Goal: Task Accomplishment & Management: Complete application form

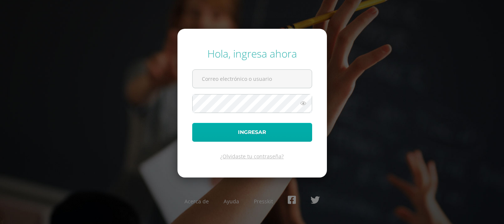
type input "bsimalij@bilinguesanjuan.edu.gt"
click at [246, 133] on button "Ingresar" at bounding box center [252, 132] width 120 height 19
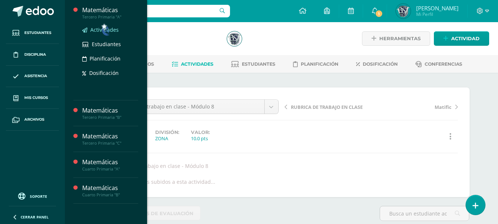
click at [101, 28] on span "Actividades" at bounding box center [104, 29] width 28 height 7
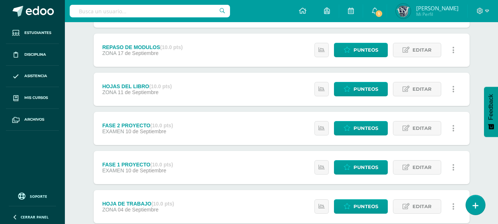
scroll to position [11, 0]
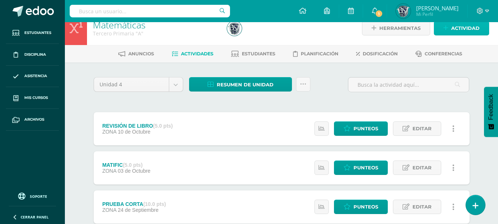
click at [460, 28] on span "Actividad" at bounding box center [465, 28] width 28 height 14
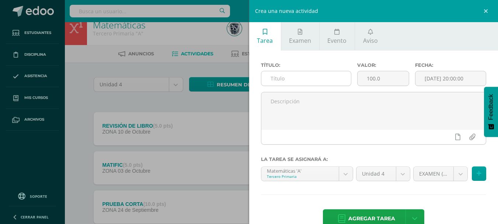
click at [307, 79] on input "text" at bounding box center [306, 78] width 90 height 14
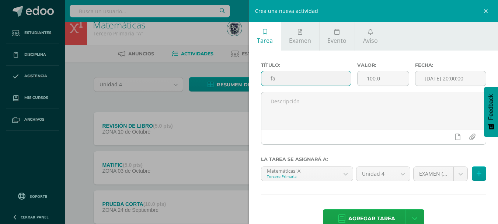
type input "f"
type input "FASE 3 PROYECTO"
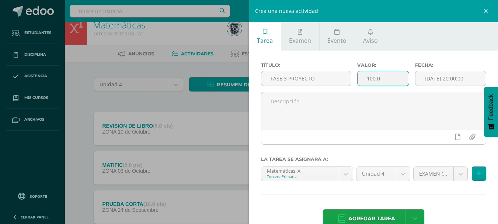
click at [371, 80] on input "100.0" at bounding box center [383, 78] width 51 height 14
type input "10.0"
click at [472, 173] on button at bounding box center [479, 173] width 14 height 14
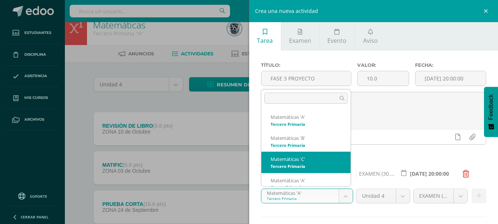
scroll to position [7, 0]
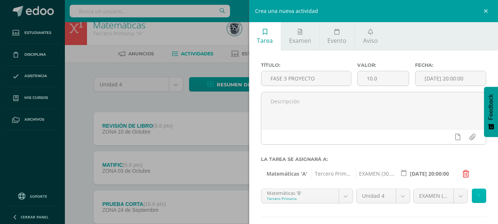
click at [477, 195] on icon at bounding box center [479, 195] width 5 height 6
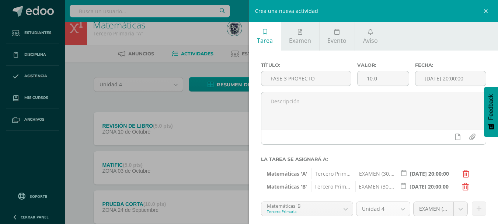
scroll to position [52, 0]
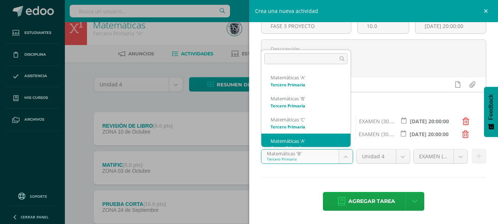
scroll to position [7, 0]
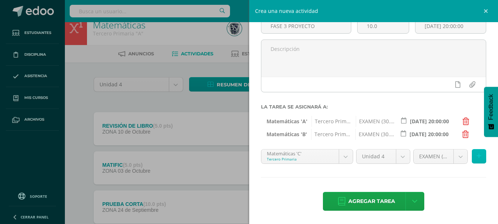
click at [477, 156] on icon at bounding box center [479, 156] width 5 height 6
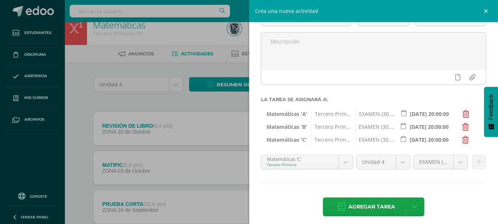
scroll to position [65, 0]
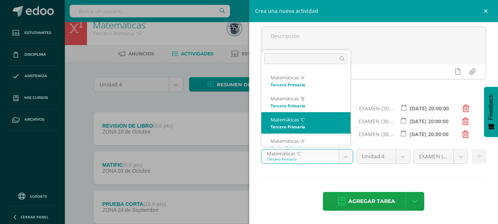
scroll to position [7, 0]
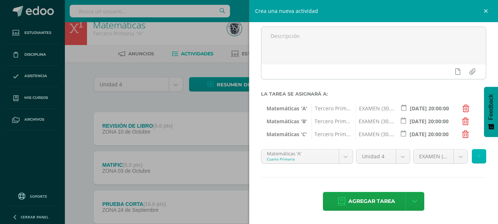
click at [477, 156] on icon at bounding box center [479, 156] width 5 height 6
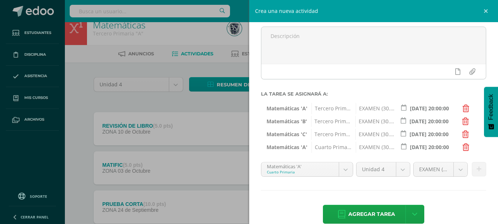
scroll to position [78, 0]
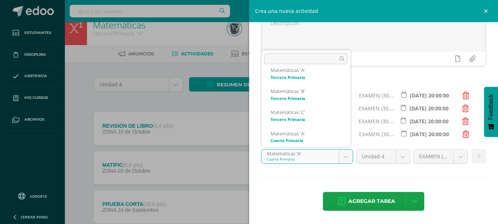
scroll to position [28, 0]
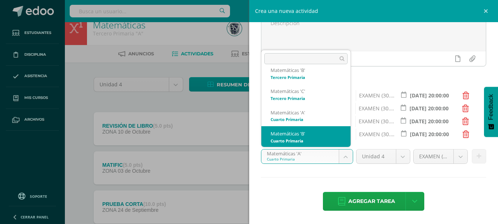
select select "29394"
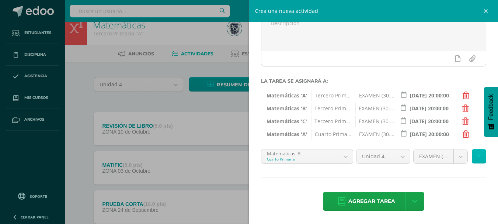
click at [476, 154] on button at bounding box center [479, 156] width 14 height 14
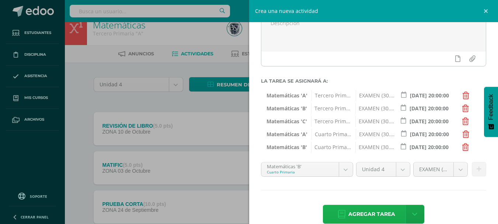
click at [368, 211] on span "Agregar tarea" at bounding box center [371, 214] width 47 height 18
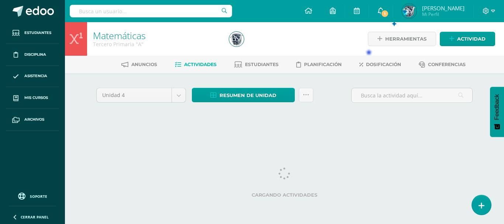
click at [383, 10] on icon at bounding box center [381, 10] width 6 height 7
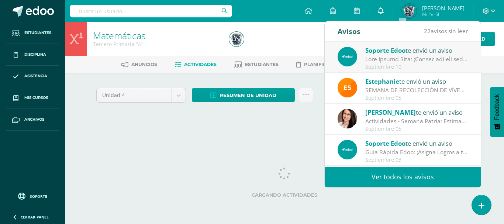
click at [383, 10] on icon at bounding box center [381, 10] width 6 height 7
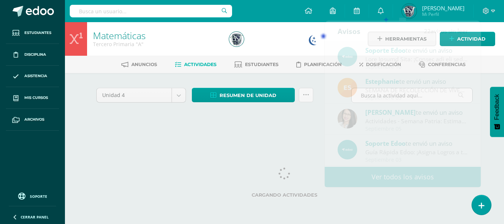
click at [307, 35] on div at bounding box center [295, 39] width 139 height 34
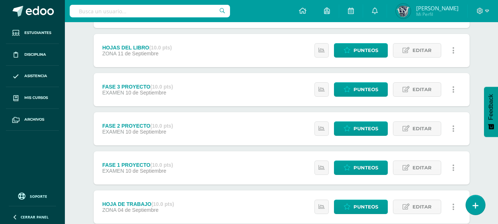
scroll to position [246, 0]
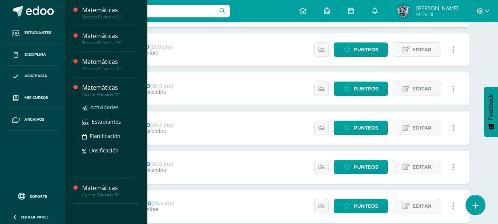
click at [104, 109] on span "Actividades" at bounding box center [104, 107] width 28 height 7
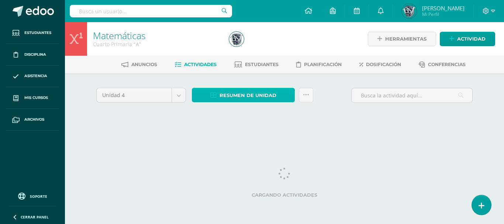
click at [263, 93] on span "Resumen de unidad" at bounding box center [247, 95] width 57 height 14
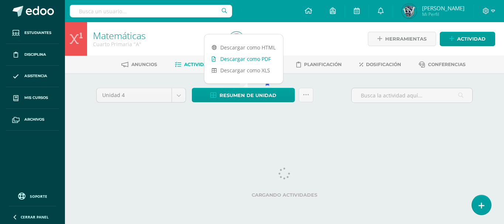
click at [262, 60] on link "Descargar como PDF" at bounding box center [243, 58] width 79 height 11
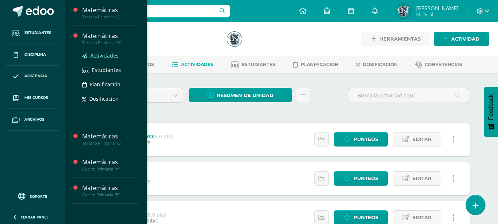
click at [109, 56] on span "Actividades" at bounding box center [104, 55] width 28 height 7
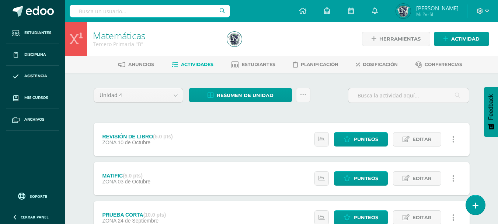
click at [44, 146] on ul "Estudiantes Disciplina Asistencia Mis cursos Archivos" at bounding box center [32, 104] width 65 height 165
click at [38, 145] on ul "Estudiantes Disciplina Asistencia Mis cursos Archivos" at bounding box center [32, 104] width 65 height 165
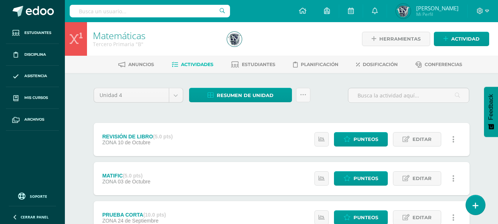
click at [48, 155] on ul "Estudiantes Disciplina Asistencia Mis cursos Archivos" at bounding box center [32, 104] width 65 height 165
